Goal: Information Seeking & Learning: Compare options

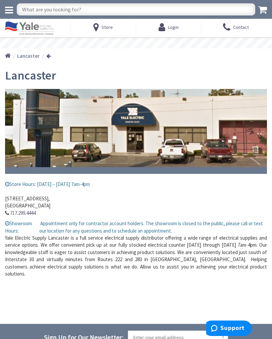
click at [94, 10] on input "text" at bounding box center [136, 9] width 238 height 12
type input "Ceiling fans"
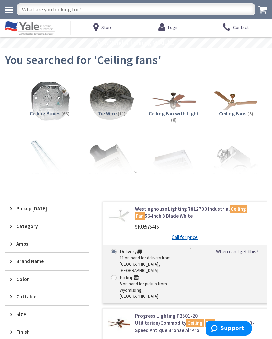
click at [177, 116] on span "Ceiling Fan with Light" at bounding box center [173, 113] width 50 height 7
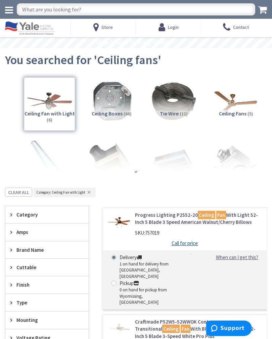
click at [48, 103] on div "Ceiling Fan with Light (6)" at bounding box center [49, 104] width 51 height 54
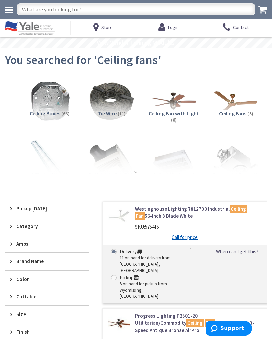
click at [175, 113] on span "Ceiling Fan with Light" at bounding box center [173, 113] width 50 height 7
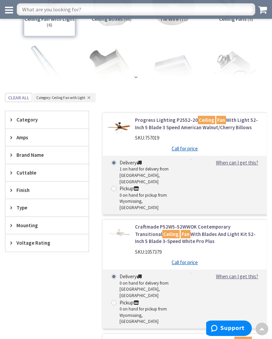
scroll to position [80, 0]
click at [138, 129] on link "Progress Lighting P2552-20 Ceiling Fan With Light 52-Inch 5 Blade 3 Speed Ameri…" at bounding box center [198, 124] width 126 height 14
click at [122, 128] on img at bounding box center [119, 128] width 22 height 22
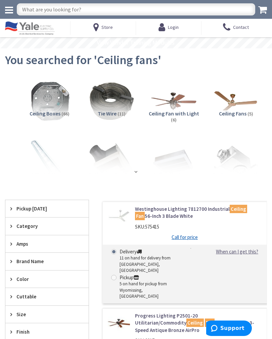
click at [175, 106] on img at bounding box center [173, 101] width 46 height 46
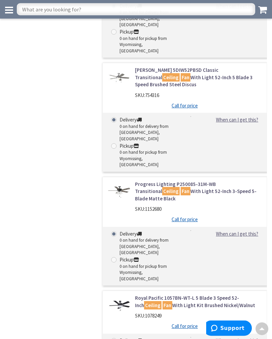
scroll to position [465, 0]
click at [195, 180] on link "Progress Lighting P250085-31M-WB Transitional Ceiling Fan With Light 52-Inch 3-…" at bounding box center [198, 190] width 126 height 21
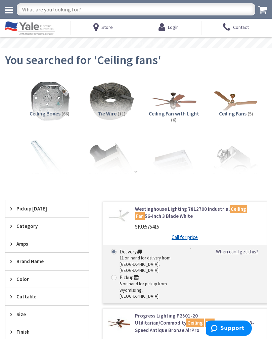
click at [176, 108] on img at bounding box center [173, 101] width 46 height 46
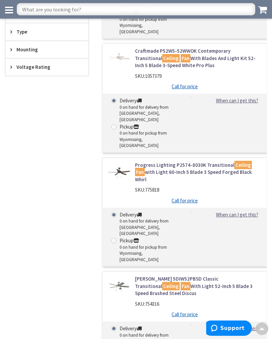
scroll to position [257, 0]
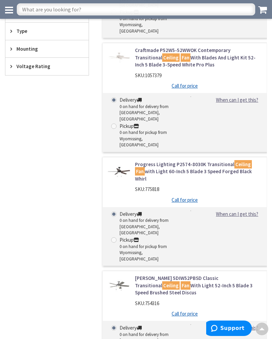
click at [187, 161] on link "Progress Lighting P2574-8030K Transitional Ceiling Fan with Light 60-Inch 5 Bla…" at bounding box center [198, 171] width 126 height 21
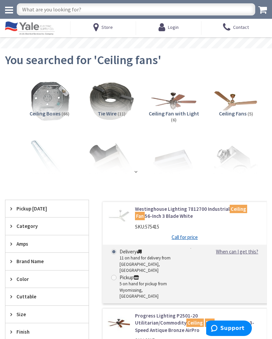
click at [172, 107] on img at bounding box center [173, 101] width 46 height 46
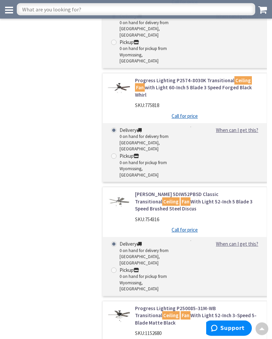
scroll to position [344, 0]
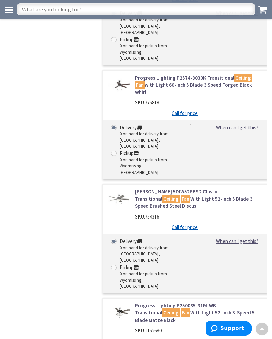
click at [174, 188] on link "Monte-Carlo 5DIW52PBSD Classic Transitional Ceiling Fan With Light 52-Inch 5 Bl…" at bounding box center [198, 198] width 126 height 21
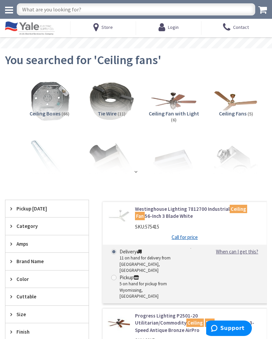
click at [170, 102] on img at bounding box center [173, 101] width 46 height 46
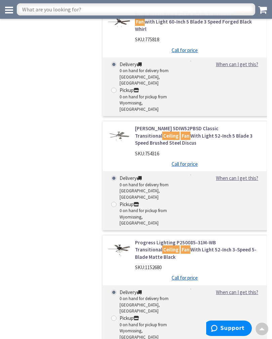
scroll to position [409, 0]
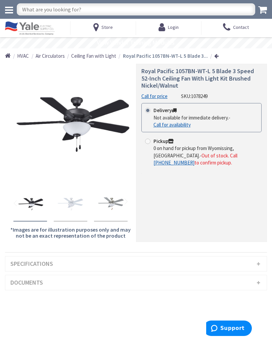
click at [115, 202] on img "Royal Pacific 1057BN-WT-L 5 Blade 3 Speed 52-Inch Ceiling Fan With Light Kit Br…" at bounding box center [110, 203] width 27 height 27
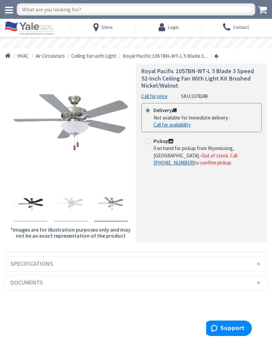
click at [34, 199] on img "Royal Pacific 1057BN-WT-L 5 Blade 3 Speed 52-Inch Ceiling Fan With Light Kit Br…" at bounding box center [30, 203] width 27 height 27
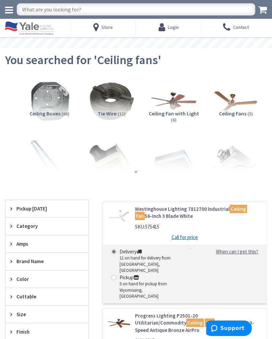
click at [171, 109] on img at bounding box center [173, 101] width 46 height 46
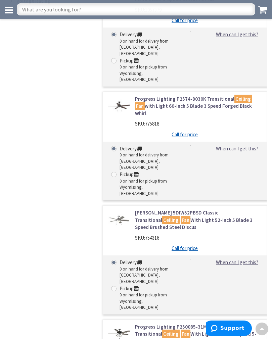
scroll to position [322, 0]
click at [194, 96] on link "Progress Lighting P2574-8030K Transitional Ceiling Fan with Light 60-Inch 5 Bla…" at bounding box center [198, 106] width 126 height 21
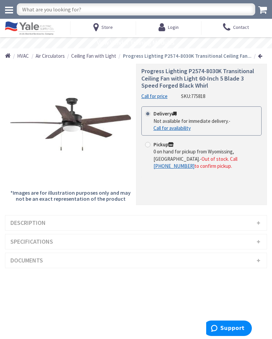
click at [88, 8] on input "text" at bounding box center [136, 9] width 238 height 12
type input "Outdoor ceiling fan"
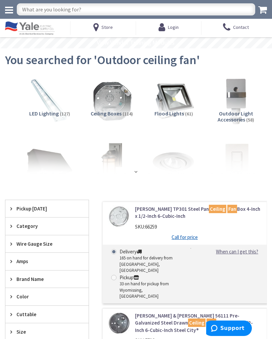
click at [96, 8] on input "text" at bounding box center [136, 9] width 238 height 12
type input "Ceiling fan for covered porch"
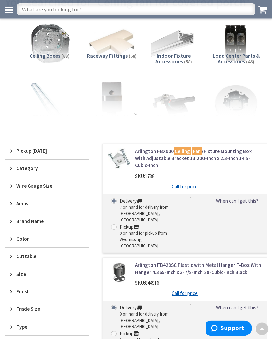
scroll to position [44, 0]
click at [134, 115] on strong at bounding box center [135, 113] width 7 height 5
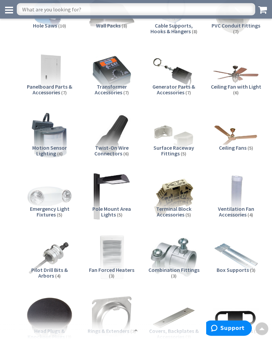
scroll to position [440, 0]
click at [229, 141] on img at bounding box center [236, 135] width 46 height 46
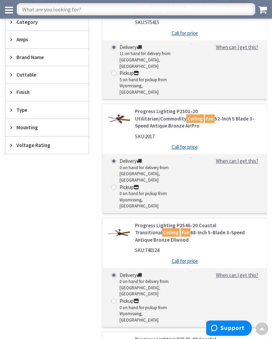
scroll to position [1626, 0]
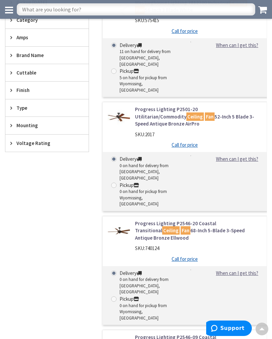
click at [228, 131] on div "SKU: 2017" at bounding box center [198, 134] width 126 height 7
click at [221, 106] on link "Progress Lighting P2501-20 Utilitarian/Commodity Ceiling Fan 52-Inch 5 Blade 3-…" at bounding box center [198, 116] width 126 height 21
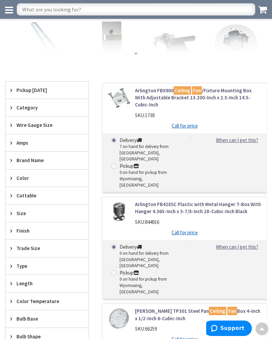
click at [136, 51] on strong at bounding box center [135, 53] width 7 height 5
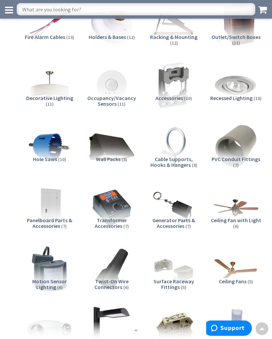
scroll to position [307, 0]
click at [242, 274] on img at bounding box center [236, 268] width 46 height 46
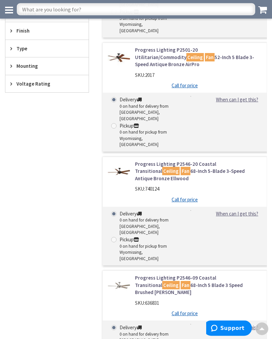
scroll to position [1685, 0]
click at [202, 160] on link "Progress Lighting P2546-20 Coastal Transitional Ceiling Fan 68-Inch 5-Blade 3-S…" at bounding box center [198, 170] width 126 height 21
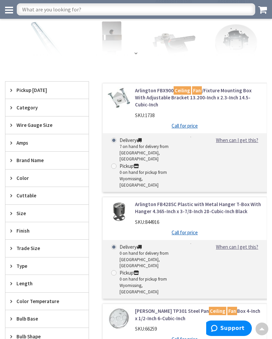
click at [133, 54] on strong at bounding box center [135, 53] width 7 height 5
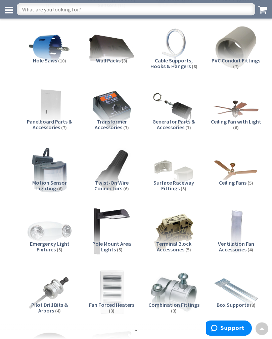
scroll to position [405, 0]
click at [235, 171] on img at bounding box center [236, 170] width 46 height 46
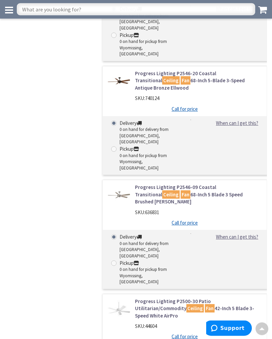
scroll to position [1776, 0]
click at [200, 322] on div "SKU: 44604" at bounding box center [198, 325] width 126 height 7
click at [201, 297] on link "Progress Lighting P2500-30 Patio Utilitarian/Commodity Ceiling Fan 42-Inch 5 Bl…" at bounding box center [198, 307] width 126 height 21
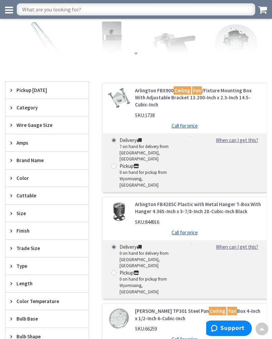
click at [136, 51] on strong at bounding box center [135, 53] width 7 height 5
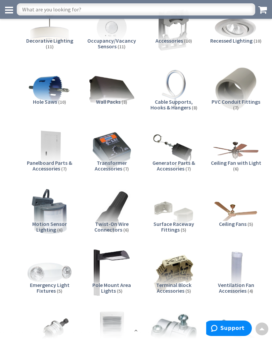
click at [232, 214] on img at bounding box center [236, 211] width 46 height 46
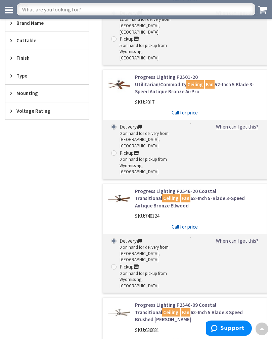
scroll to position [1654, 0]
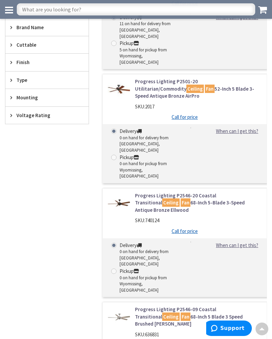
click at [202, 78] on link "Progress Lighting P2501-20 Utilitarian/Commodity Ceiling Fan 52-Inch 5 Blade 3-…" at bounding box center [198, 88] width 126 height 21
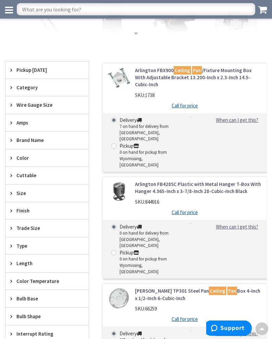
scroll to position [126, 0]
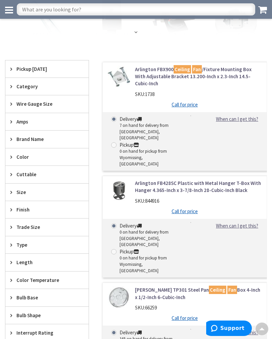
click at [137, 33] on strong at bounding box center [135, 31] width 7 height 5
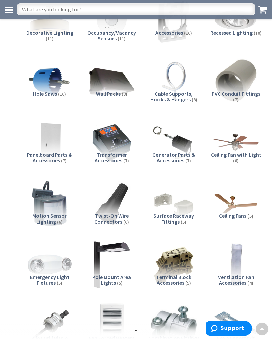
click at [233, 209] on img at bounding box center [236, 203] width 46 height 46
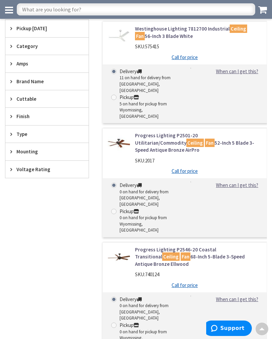
scroll to position [1599, 0]
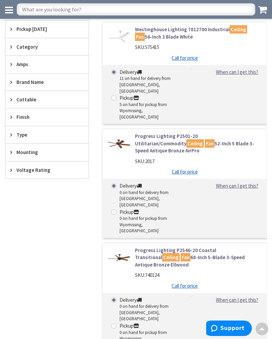
click at [193, 30] on link "Westinghouse Lighting 7812700 Industrial Ceiling Fan 56-Inch 3 Blade White" at bounding box center [198, 33] width 126 height 14
click at [182, 36] on link "Westinghouse Lighting 7812700 Industrial Ceiling Fan 56-Inch 3 Blade White" at bounding box center [198, 33] width 126 height 14
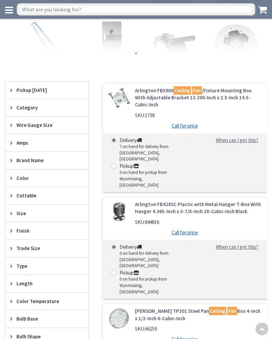
click at [133, 53] on strong at bounding box center [135, 53] width 7 height 5
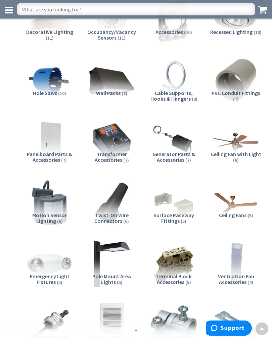
scroll to position [373, 0]
click at [232, 209] on img at bounding box center [236, 202] width 46 height 46
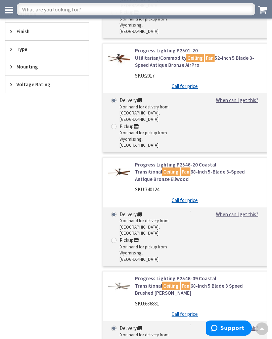
scroll to position [1679, 0]
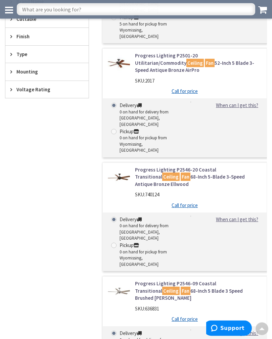
click at [209, 166] on link "Progress Lighting P2546-20 Coastal Transitional Ceiling Fan 68-Inch 5-Blade 3-S…" at bounding box center [198, 176] width 126 height 21
